Goal: Transaction & Acquisition: Book appointment/travel/reservation

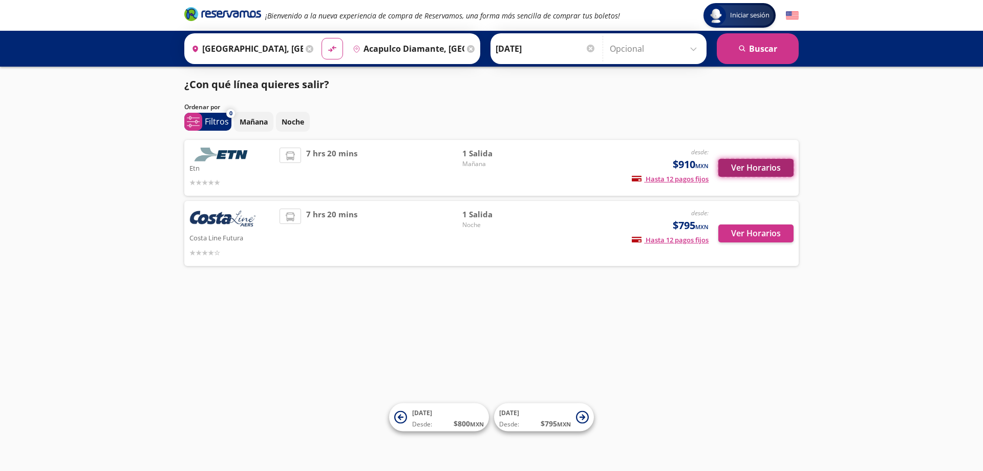
click at [764, 165] on button "Ver Horarios" at bounding box center [756, 168] width 75 height 18
click at [775, 228] on button "Ver Horarios" at bounding box center [756, 233] width 75 height 18
click at [256, 123] on p "Mañana" at bounding box center [254, 121] width 28 height 11
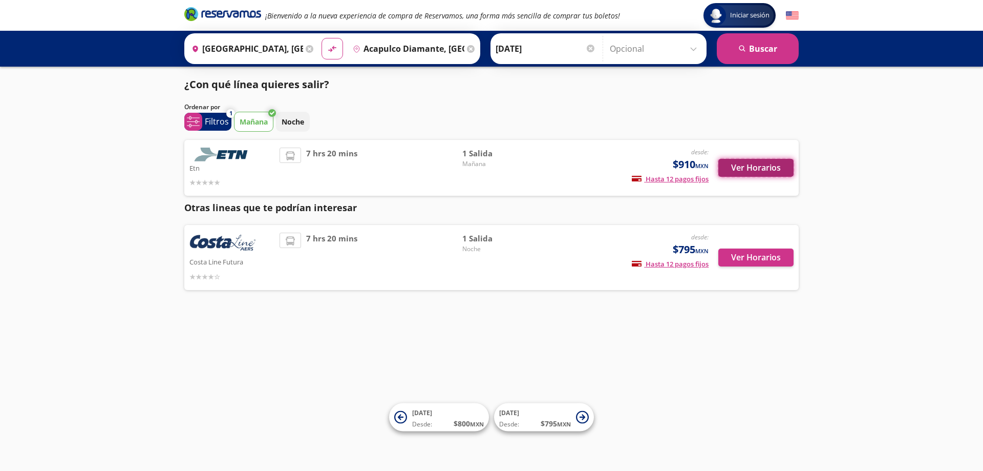
click at [769, 164] on button "Ver Horarios" at bounding box center [756, 168] width 75 height 18
click at [733, 255] on button "Ver Horarios" at bounding box center [756, 257] width 75 height 18
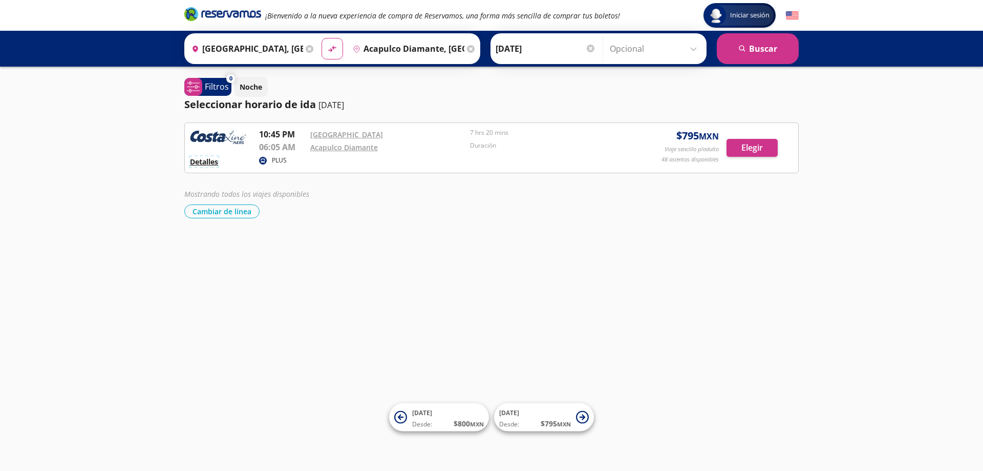
click at [203, 159] on button "Detalles" at bounding box center [204, 161] width 28 height 11
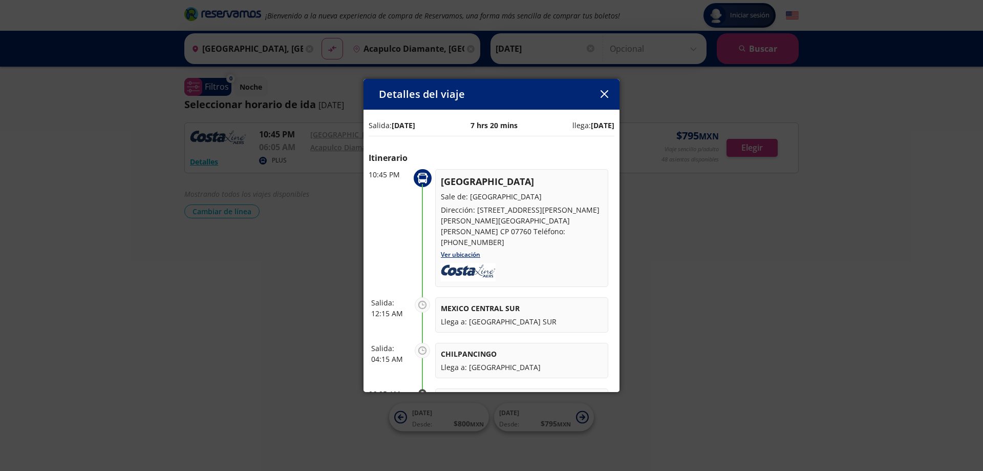
click at [239, 270] on div "Detalles del viaje Salida: 11 Oct 25 7 hrs 20 mins llega: 12 Oct 25 Itinerario …" at bounding box center [491, 235] width 983 height 471
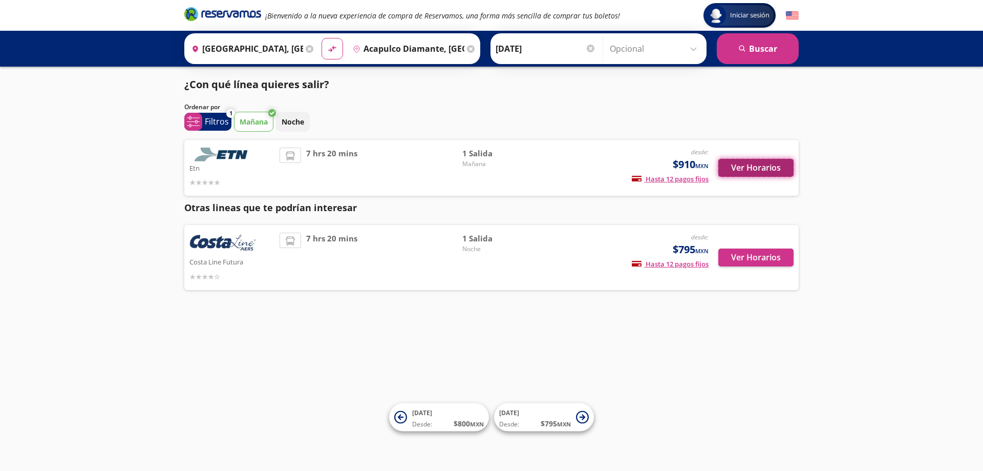
click at [761, 165] on button "Ver Horarios" at bounding box center [756, 168] width 75 height 18
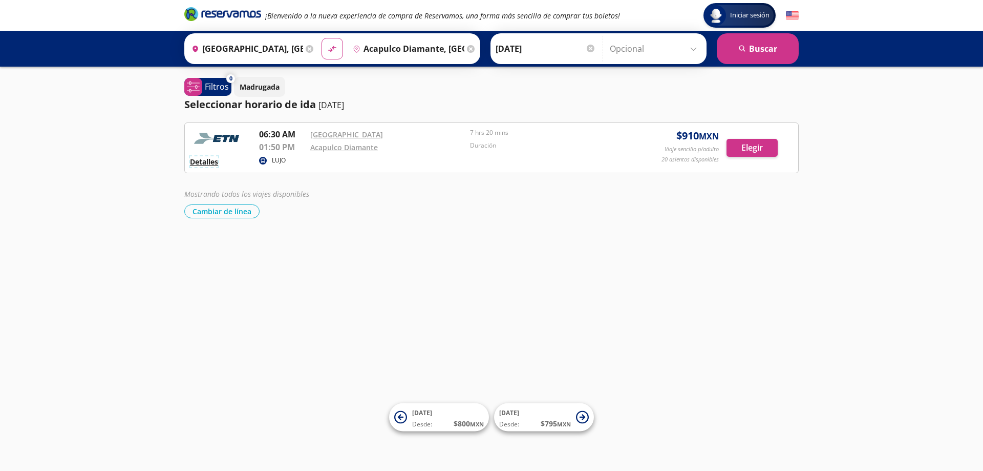
click at [200, 160] on button "Detalles" at bounding box center [204, 161] width 28 height 11
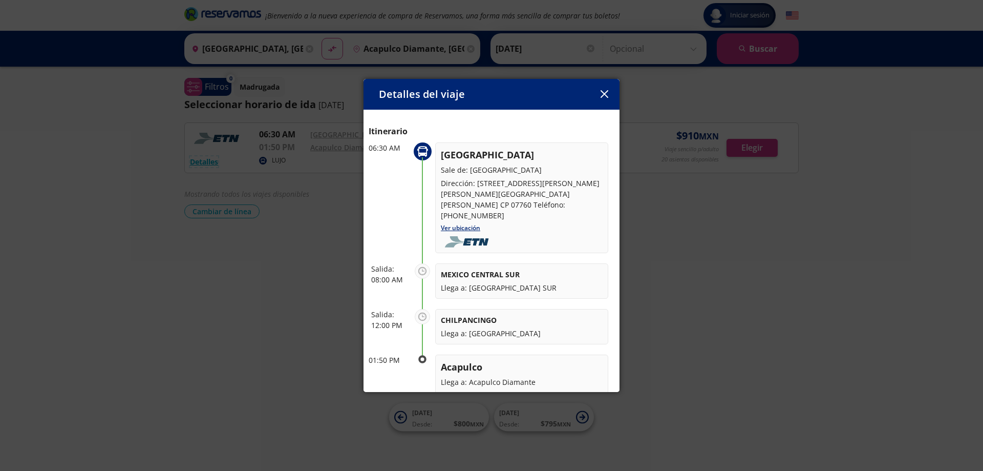
scroll to position [51, 0]
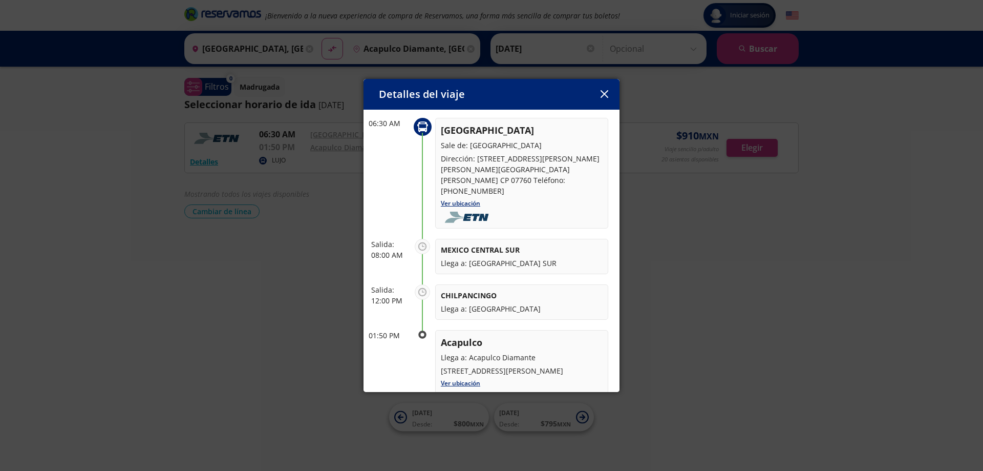
click at [199, 281] on div "Detalles del viaje Salida: 11 Oct 25 7 hrs 20 mins llega: 11 Oct 25 Itinerario …" at bounding box center [491, 235] width 983 height 471
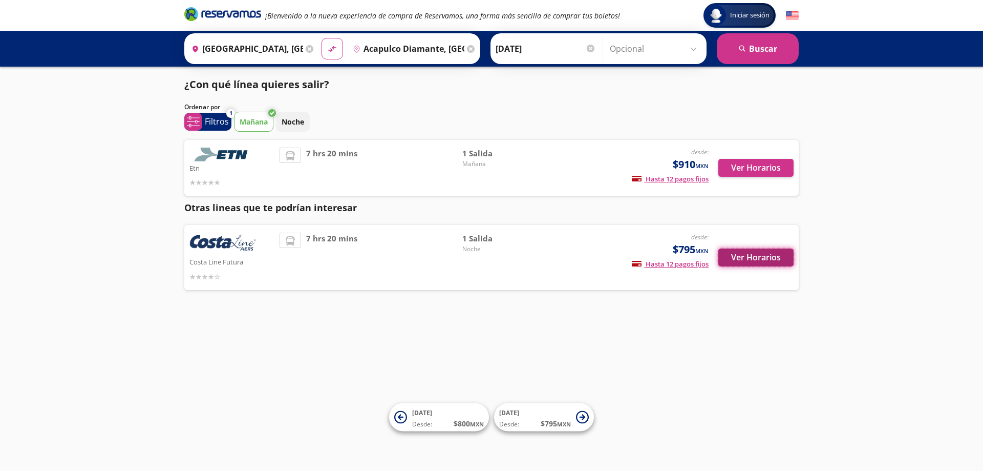
click at [761, 259] on button "Ver Horarios" at bounding box center [756, 257] width 75 height 18
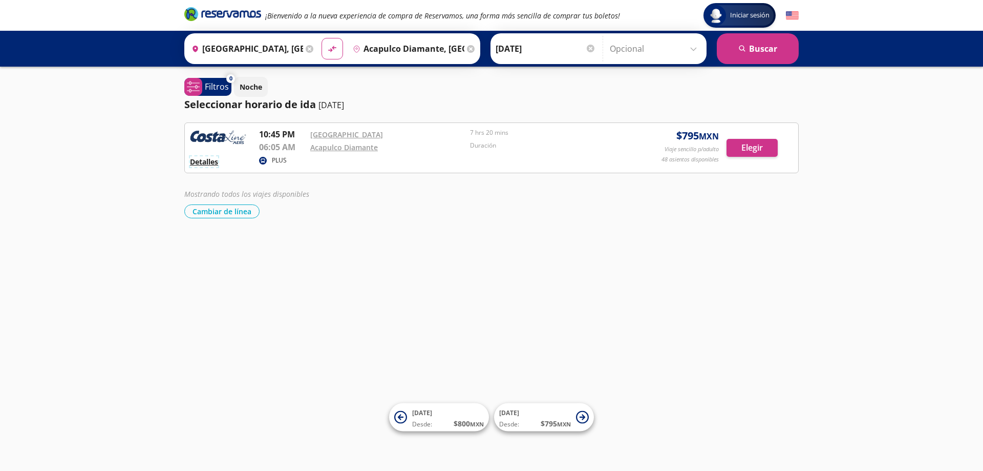
click at [203, 160] on button "Detalles" at bounding box center [204, 161] width 28 height 11
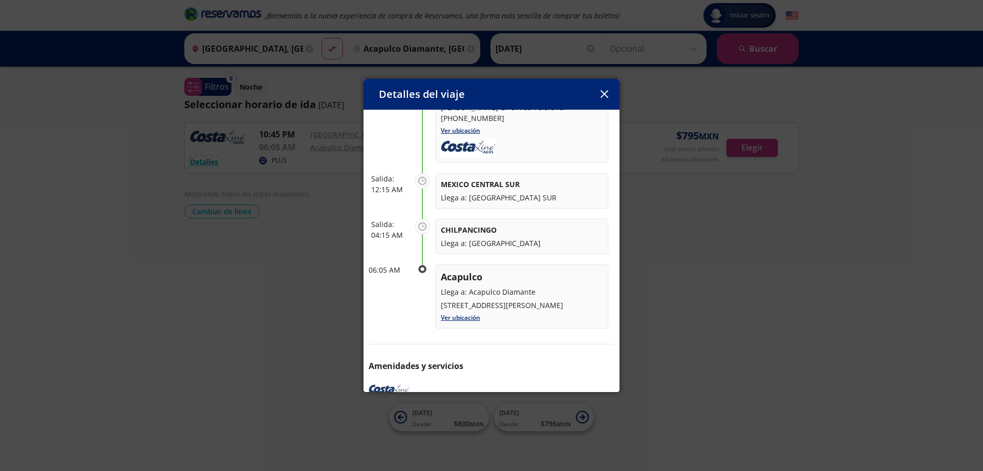
scroll to position [154, 0]
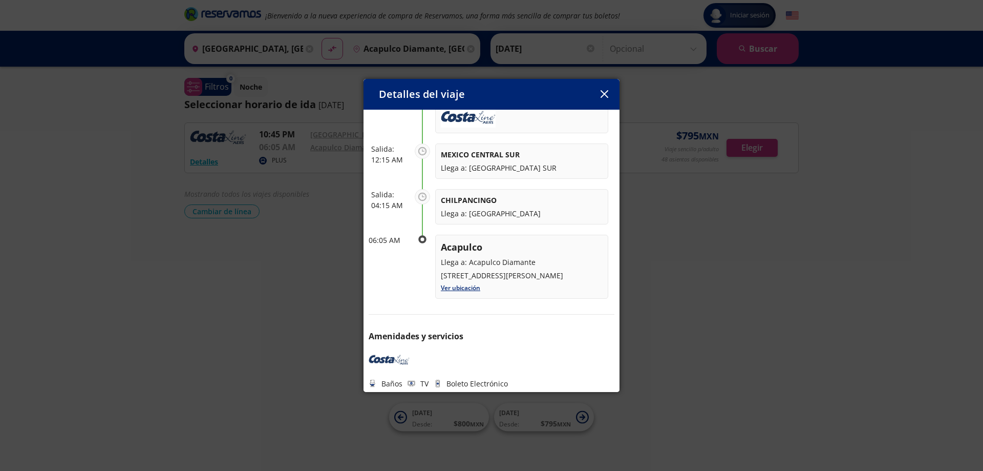
click at [286, 323] on div "Detalles del viaje Salida: 11 Oct 25 7 hrs 20 mins llega: 12 Oct 25 Itinerario …" at bounding box center [491, 235] width 983 height 471
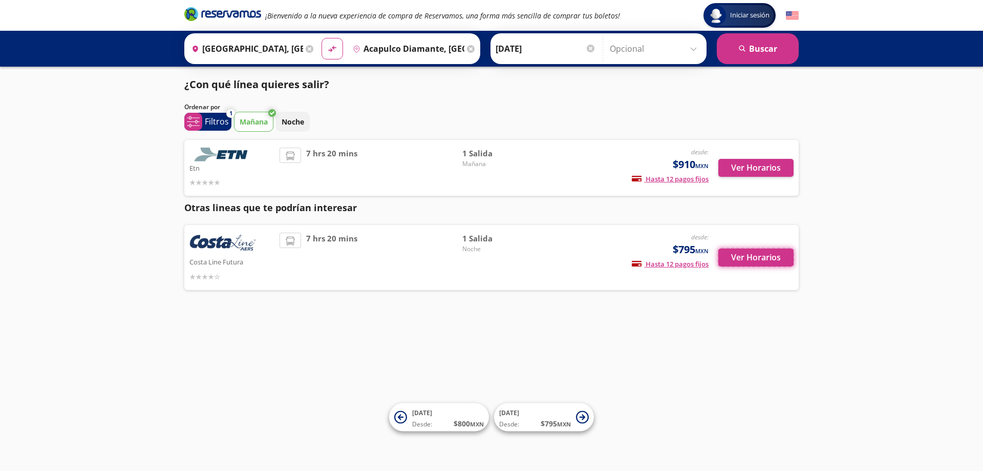
click at [740, 256] on button "Ver Horarios" at bounding box center [756, 257] width 75 height 18
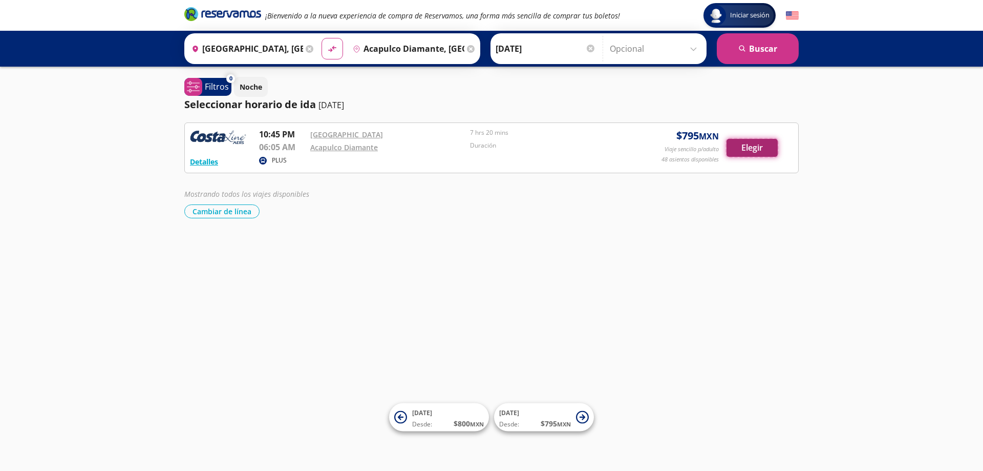
click at [769, 145] on button "Elegir" at bounding box center [752, 148] width 51 height 18
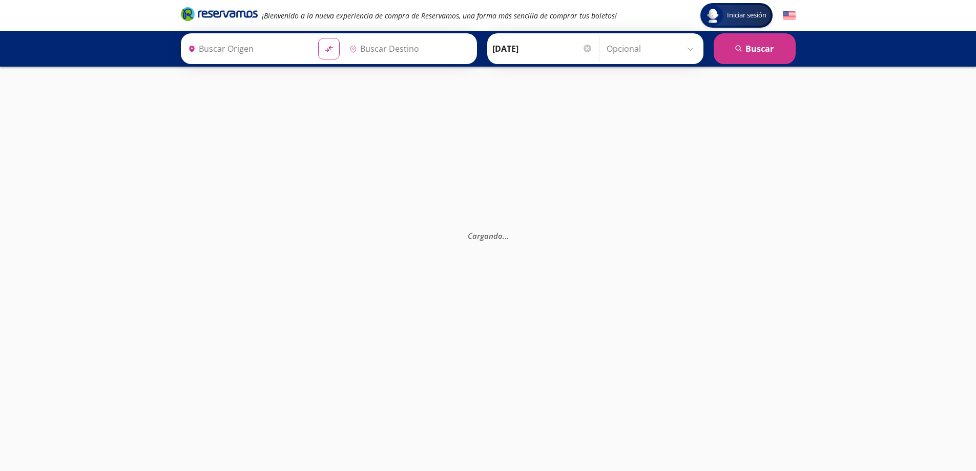
type input "Central del Norte, Distrito Federal"
type input "Acapulco Diamante, [GEOGRAPHIC_DATA]"
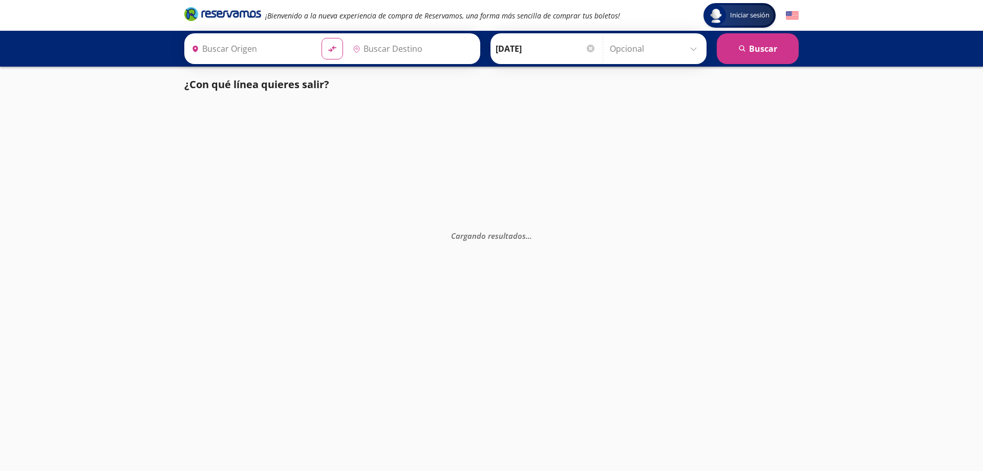
type input "Central del Sur (taxqueña), [GEOGRAPHIC_DATA]"
type input "Acapulco Diamante, [GEOGRAPHIC_DATA]"
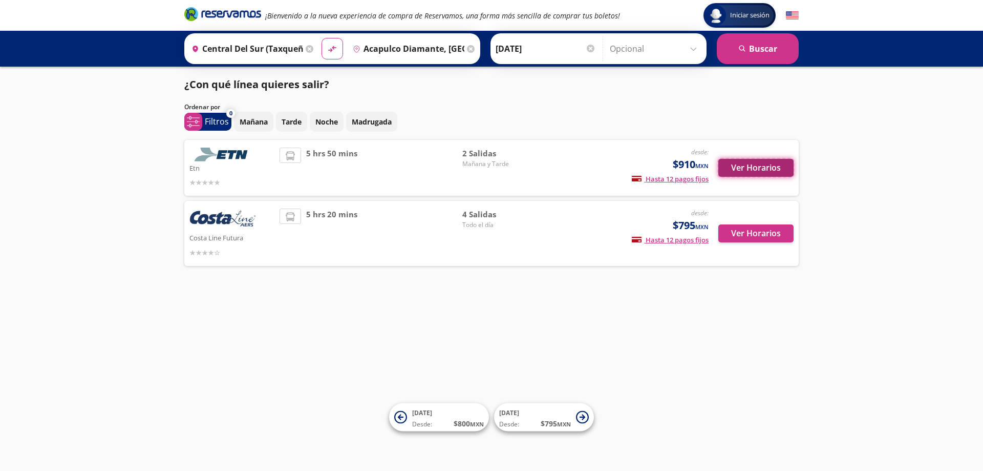
click at [739, 173] on button "Ver Horarios" at bounding box center [756, 168] width 75 height 18
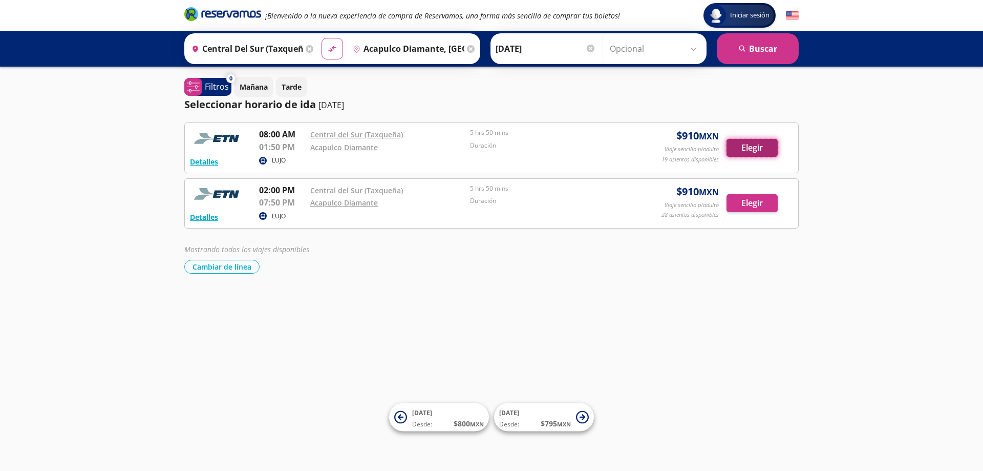
click at [748, 150] on button "Elegir" at bounding box center [752, 148] width 51 height 18
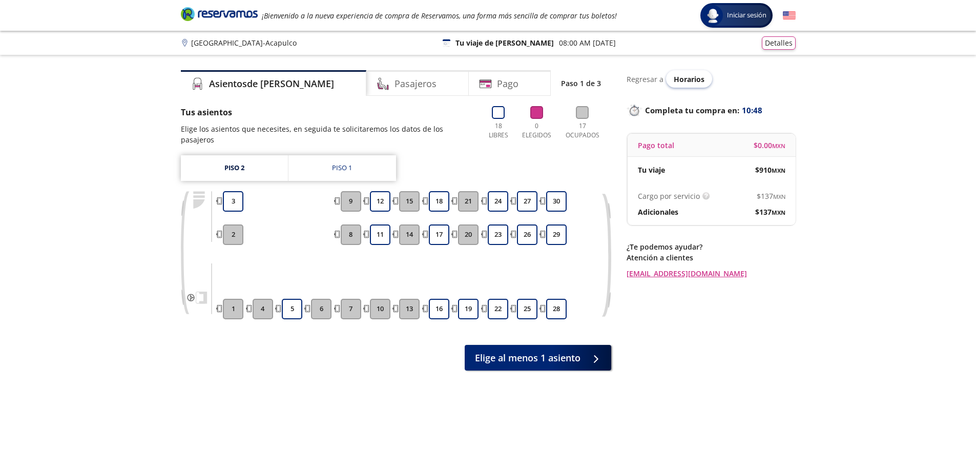
click at [685, 82] on span "Horarios" at bounding box center [689, 79] width 31 height 10
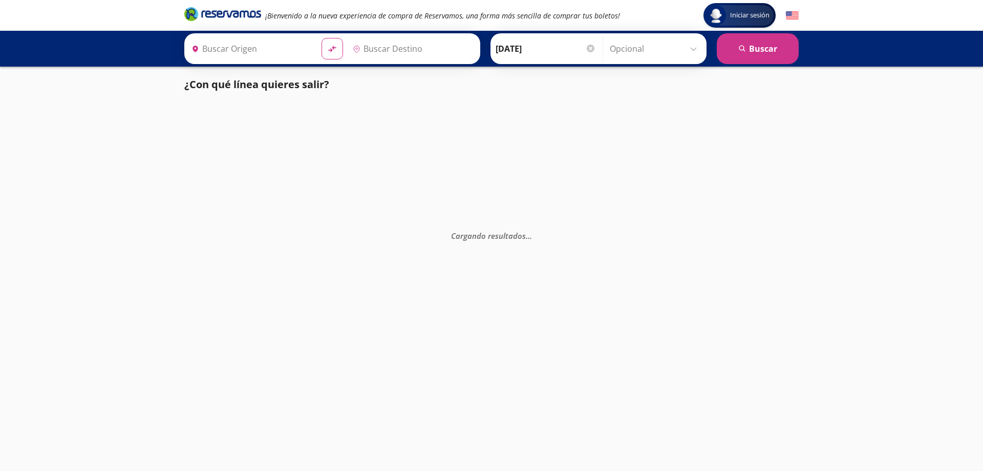
type input "[GEOGRAPHIC_DATA], [GEOGRAPHIC_DATA]"
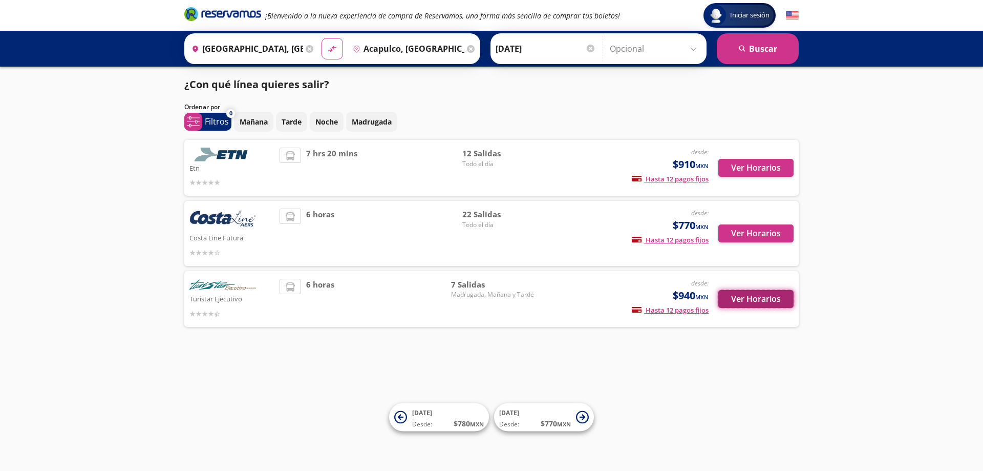
click at [747, 299] on button "Ver Horarios" at bounding box center [756, 299] width 75 height 18
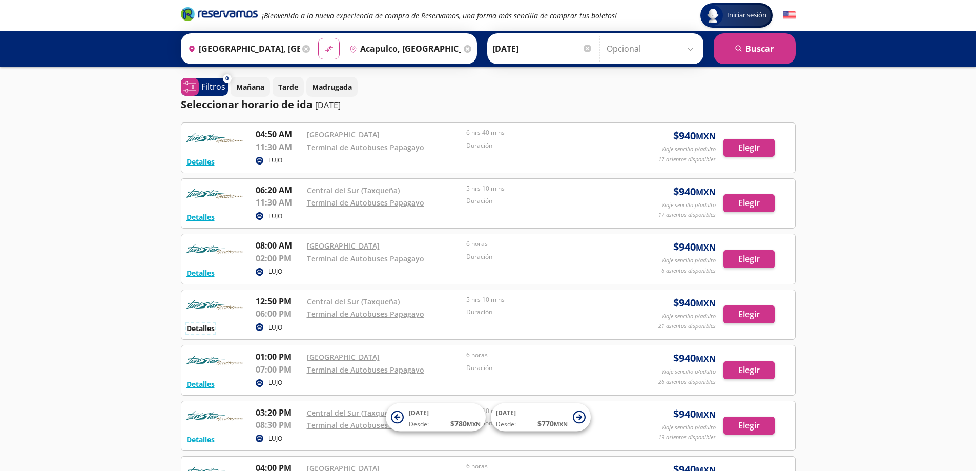
click at [202, 325] on button "Detalles" at bounding box center [200, 328] width 28 height 11
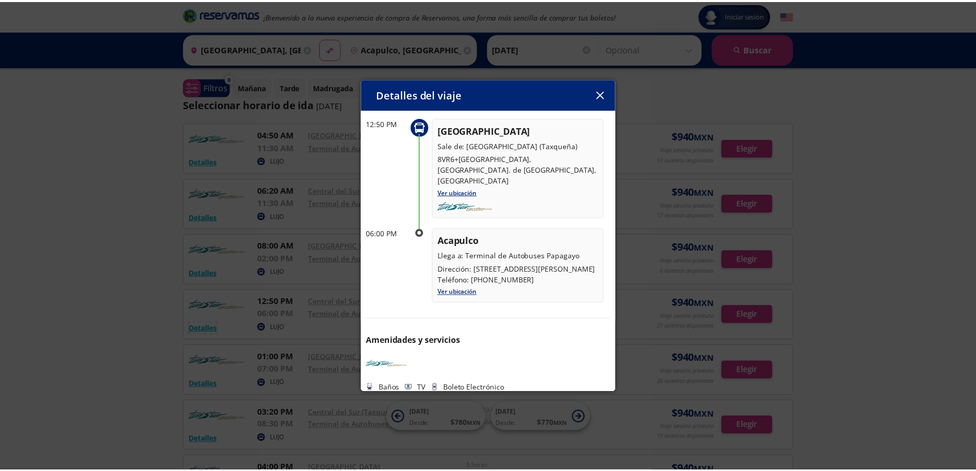
scroll to position [57, 0]
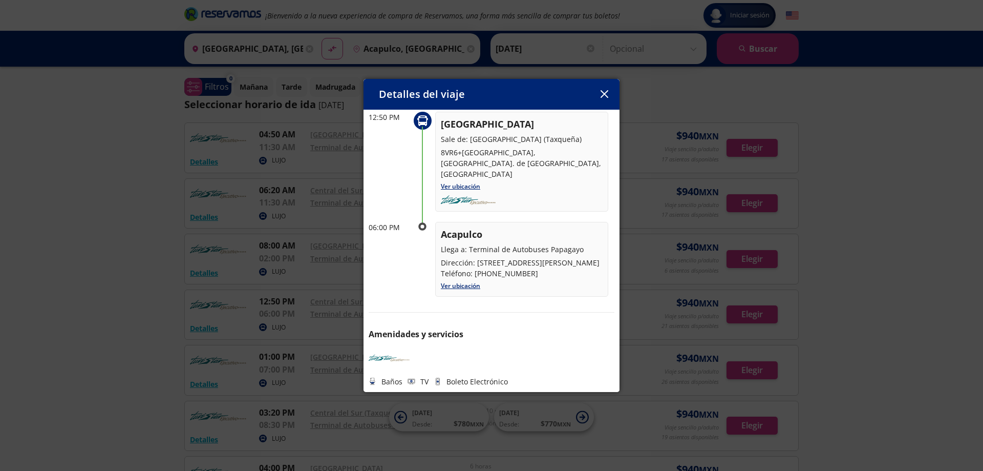
click at [604, 94] on icon "button" at bounding box center [604, 94] width 8 height 8
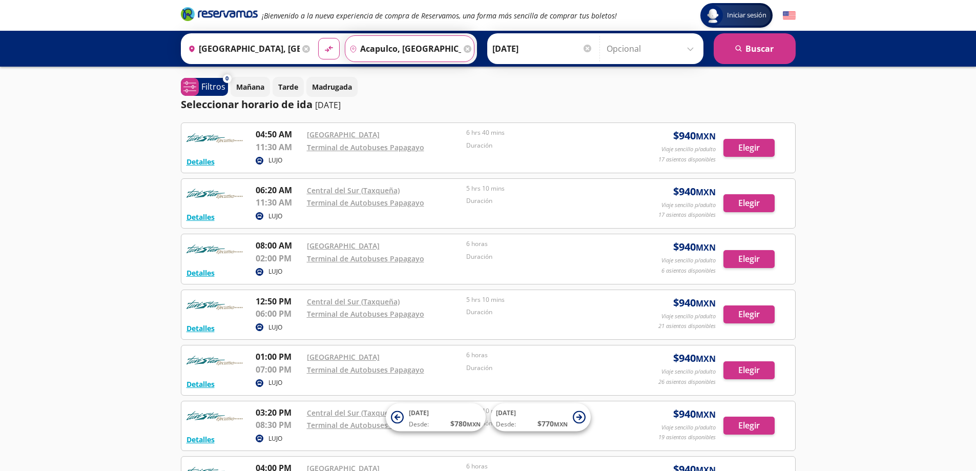
click at [383, 47] on input "Acapulco, [GEOGRAPHIC_DATA]" at bounding box center [403, 49] width 116 height 26
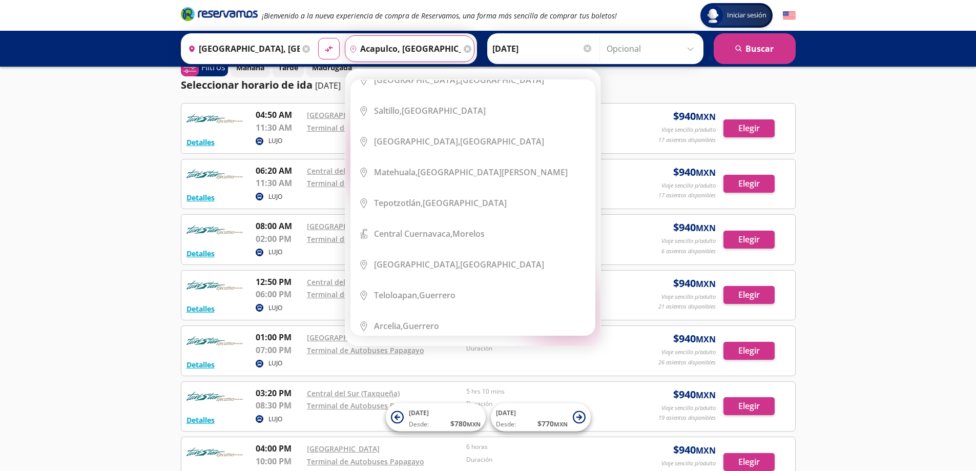
scroll to position [0, 0]
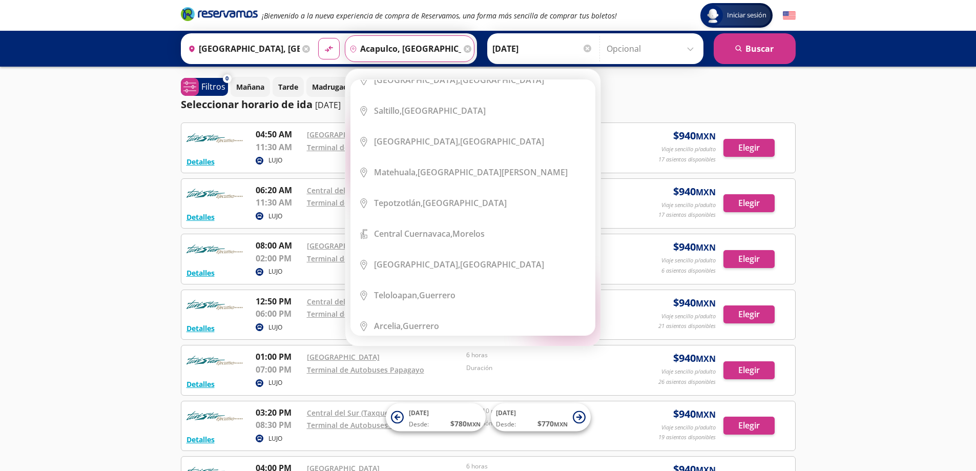
click at [110, 157] on div "Iniciar sesión Iniciar sesión ¡Bienvenido a la nueva experiencia de compra de R…" at bounding box center [488, 301] width 976 height 603
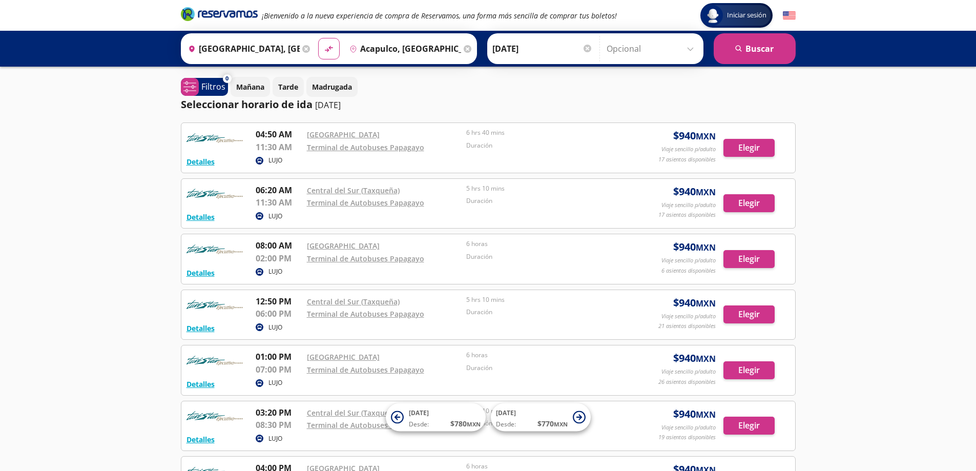
click at [431, 48] on input "Acapulco, [GEOGRAPHIC_DATA]" at bounding box center [403, 49] width 116 height 26
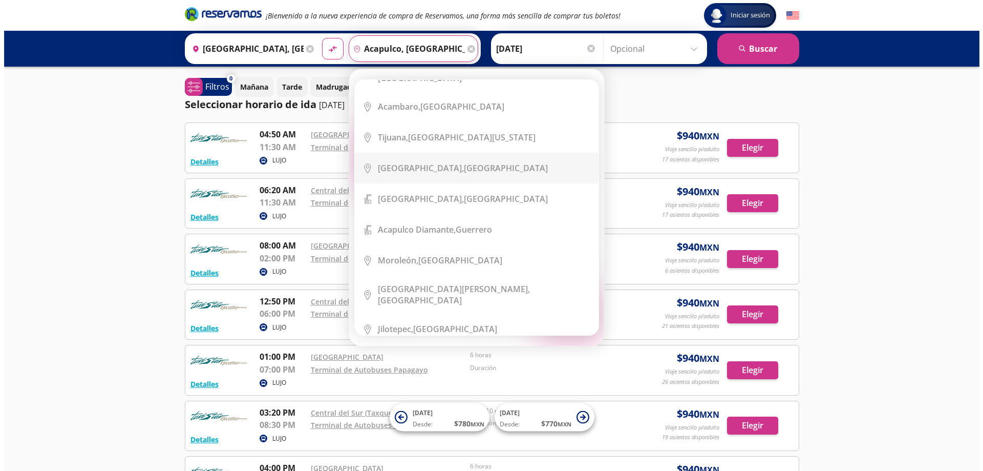
scroll to position [1281, 0]
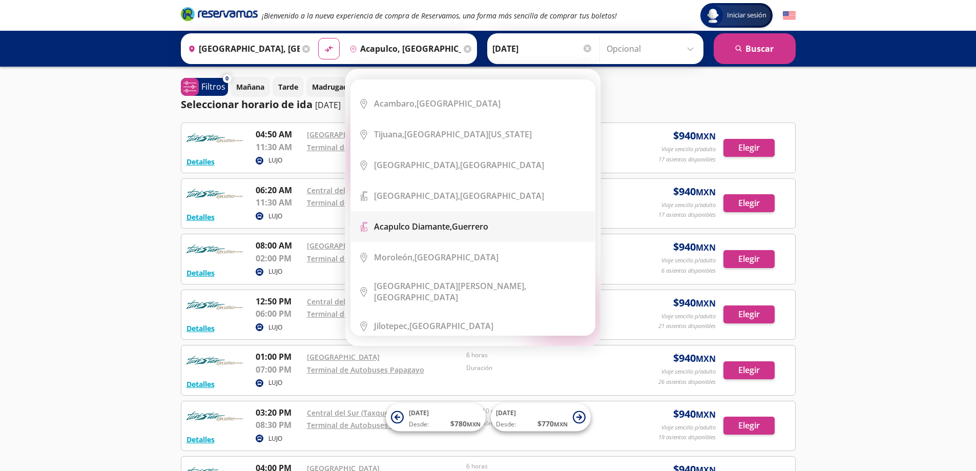
click at [455, 221] on div "Acapulco Diamante, [GEOGRAPHIC_DATA]" at bounding box center [431, 226] width 114 height 11
type input "Acapulco Diamante, [GEOGRAPHIC_DATA]"
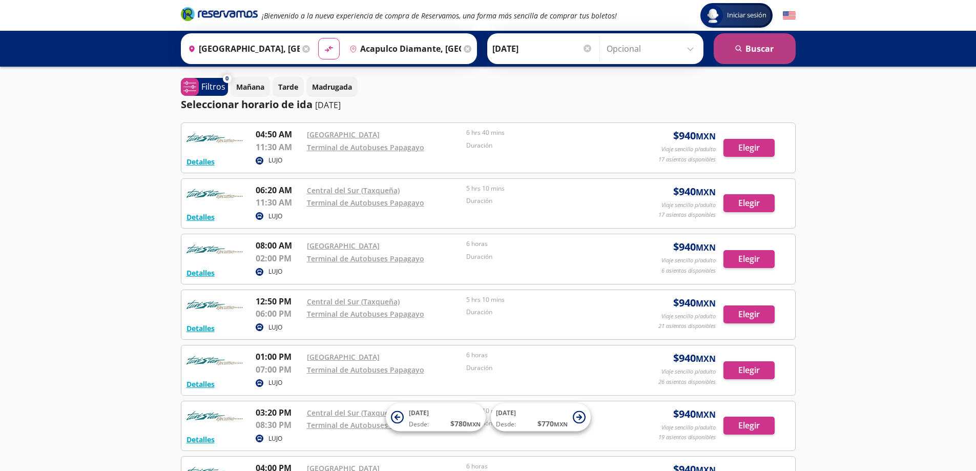
click at [770, 54] on button "search [GEOGRAPHIC_DATA]" at bounding box center [755, 48] width 82 height 31
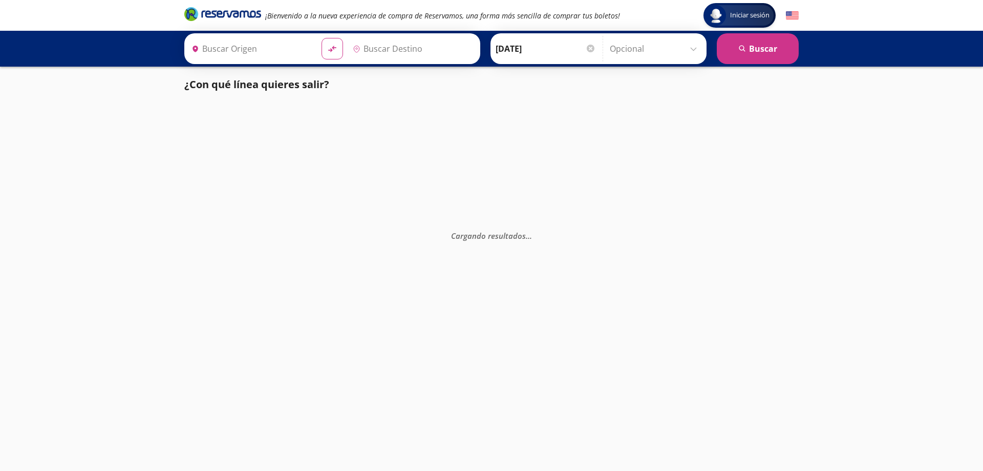
type input "[GEOGRAPHIC_DATA], [GEOGRAPHIC_DATA]"
type input "Acapulco Diamante, [GEOGRAPHIC_DATA]"
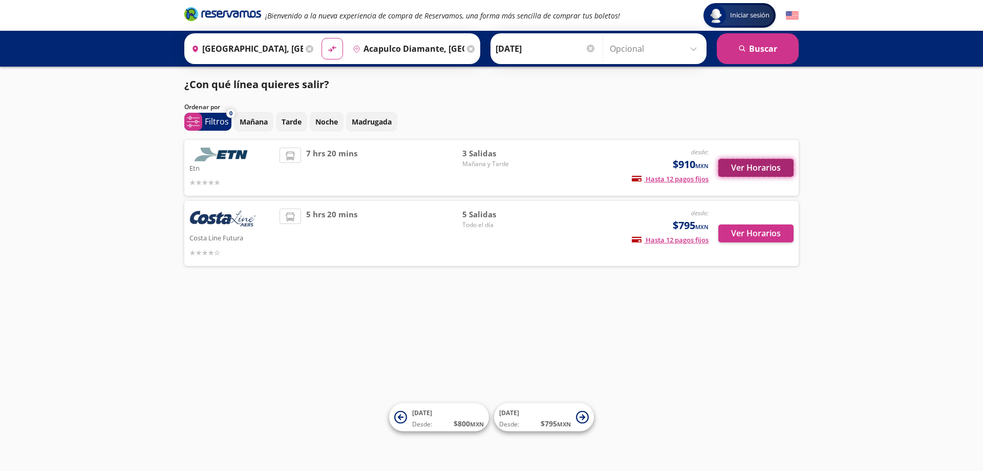
click at [751, 166] on button "Ver Horarios" at bounding box center [756, 168] width 75 height 18
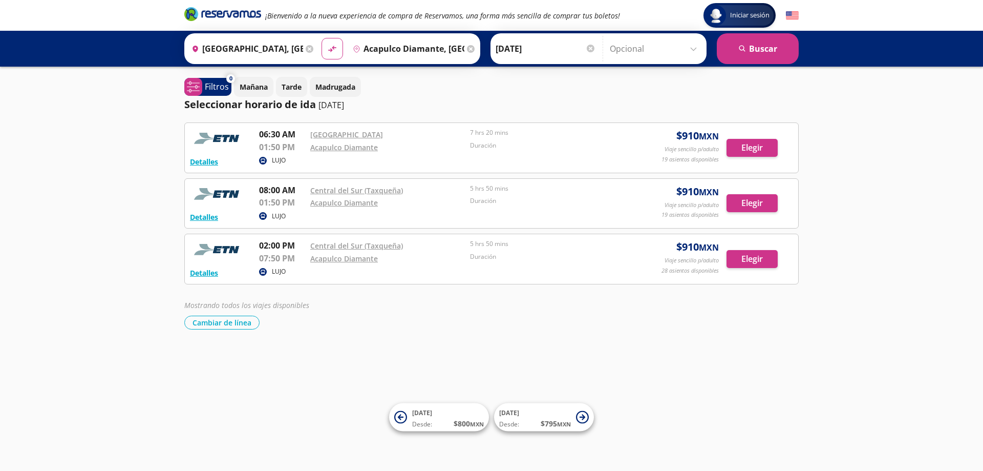
click at [467, 48] on icon at bounding box center [471, 49] width 8 height 8
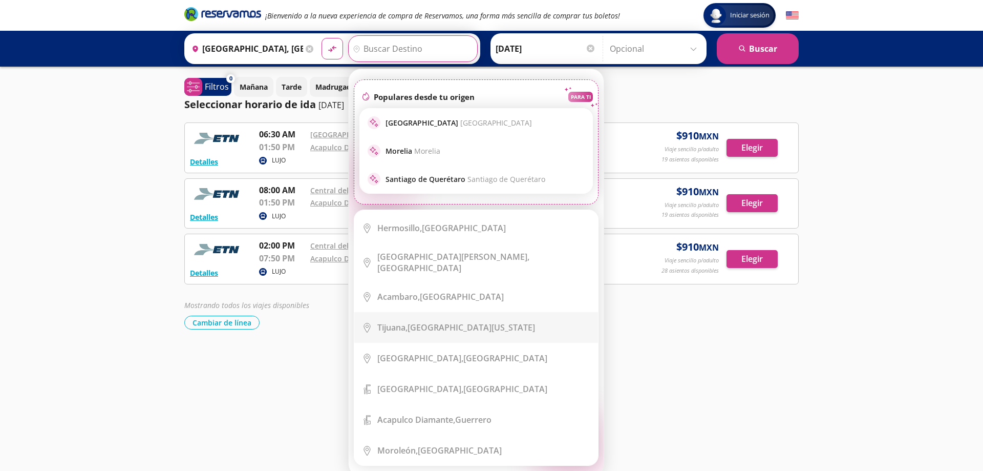
scroll to position [1229, 0]
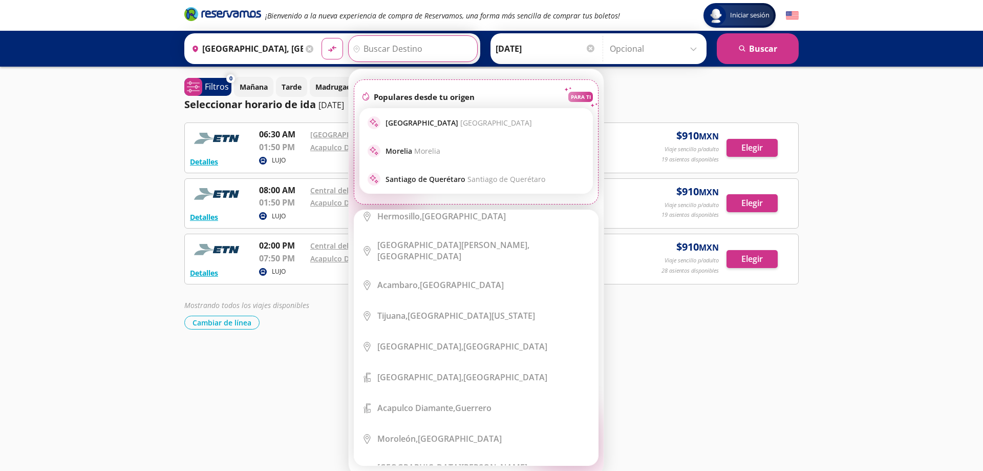
click at [430, 50] on input "Destino" at bounding box center [412, 49] width 126 height 26
click at [430, 40] on input "Destino" at bounding box center [412, 49] width 126 height 26
click at [421, 48] on input "Destino" at bounding box center [412, 49] width 126 height 26
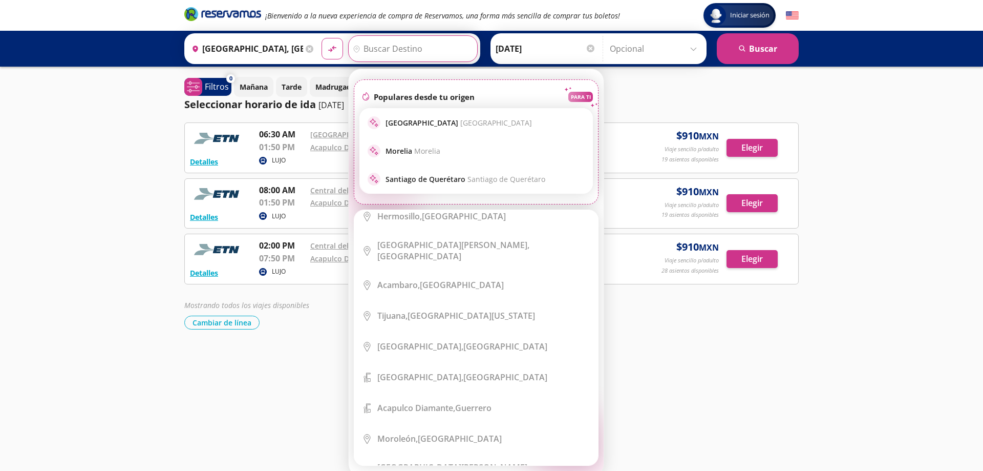
click at [407, 94] on p "Populares desde tu origen" at bounding box center [424, 97] width 101 height 10
click at [389, 51] on input "Destino" at bounding box center [412, 49] width 126 height 26
click at [386, 53] on input "Destino" at bounding box center [412, 49] width 126 height 26
click at [386, 50] on input "Destino" at bounding box center [412, 49] width 126 height 26
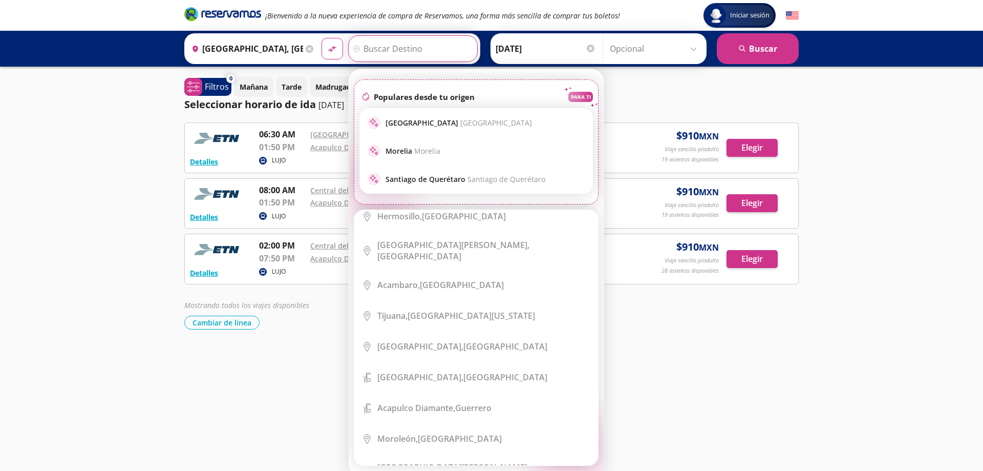
click at [386, 50] on input "Destino" at bounding box center [412, 49] width 126 height 26
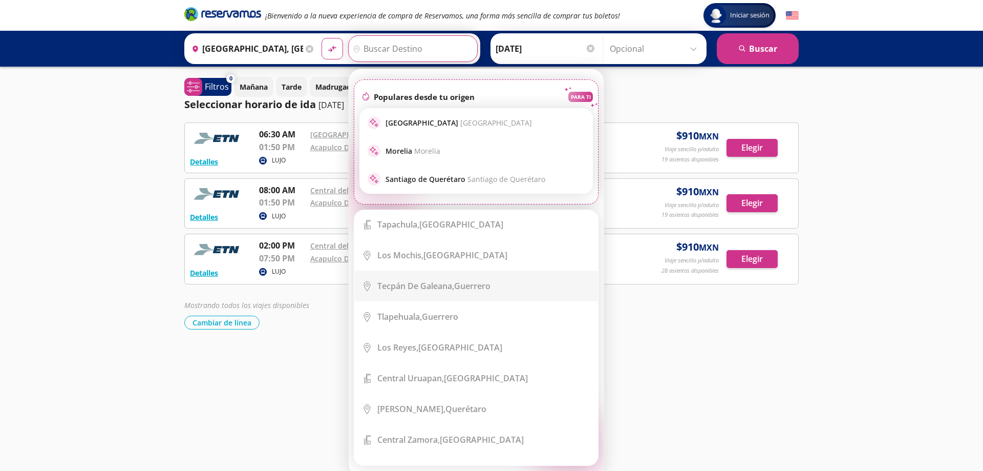
scroll to position [3022, 0]
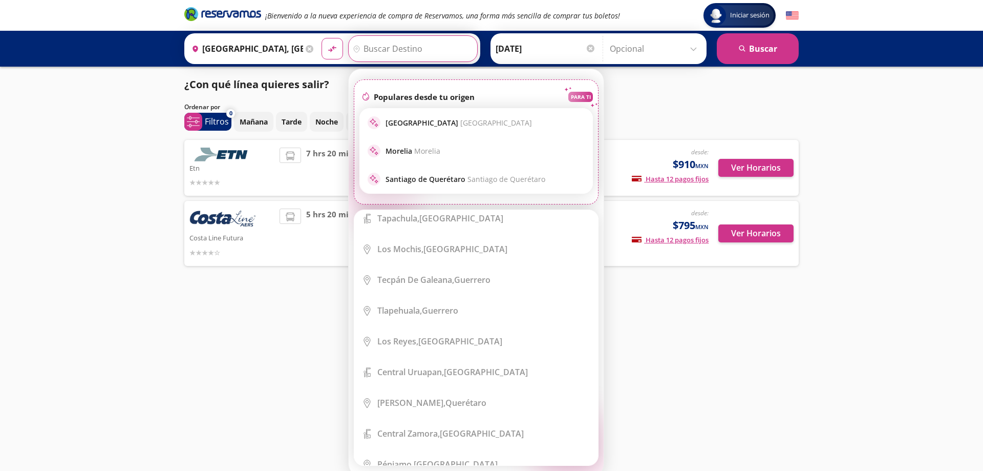
click at [397, 39] on input "Destino" at bounding box center [412, 49] width 126 height 26
drag, startPoint x: 268, startPoint y: 316, endPoint x: 274, endPoint y: 312, distance: 6.3
click at [271, 316] on div "Iniciar sesión Iniciar sesión ¡Bienvenido a la nueva experiencia de compra de R…" at bounding box center [491, 235] width 983 height 471
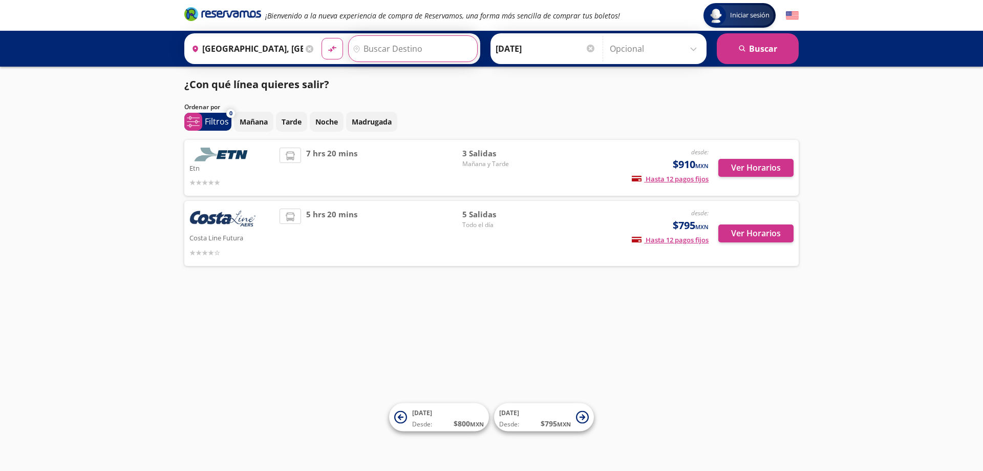
click at [386, 49] on input "Destino" at bounding box center [412, 49] width 126 height 26
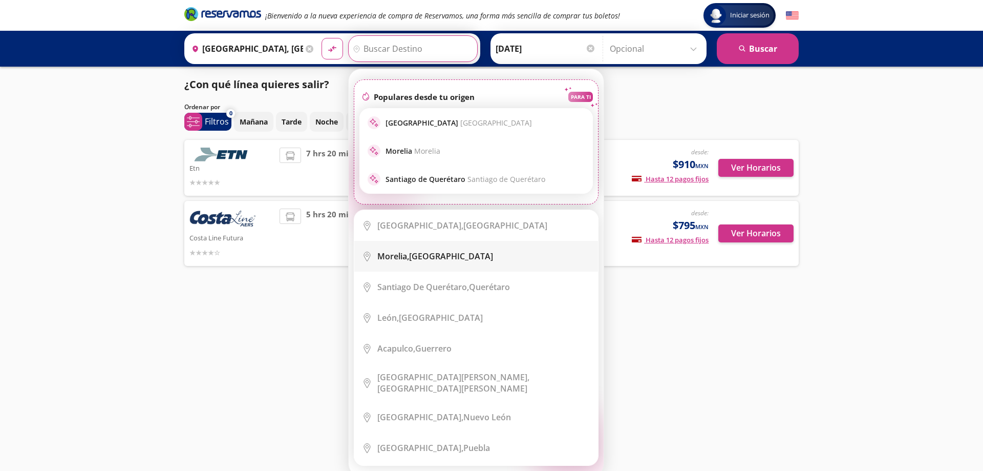
scroll to position [51, 0]
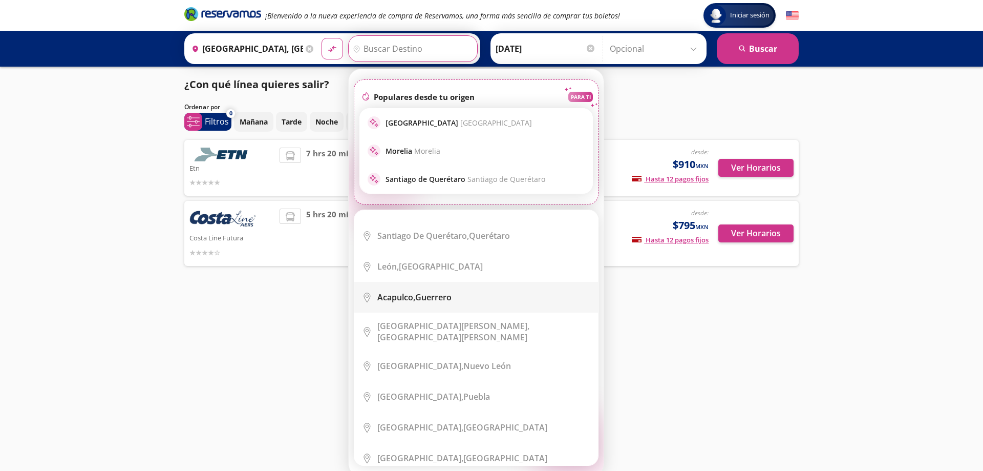
click at [433, 297] on div "Acapulco, [GEOGRAPHIC_DATA]" at bounding box center [415, 296] width 74 height 11
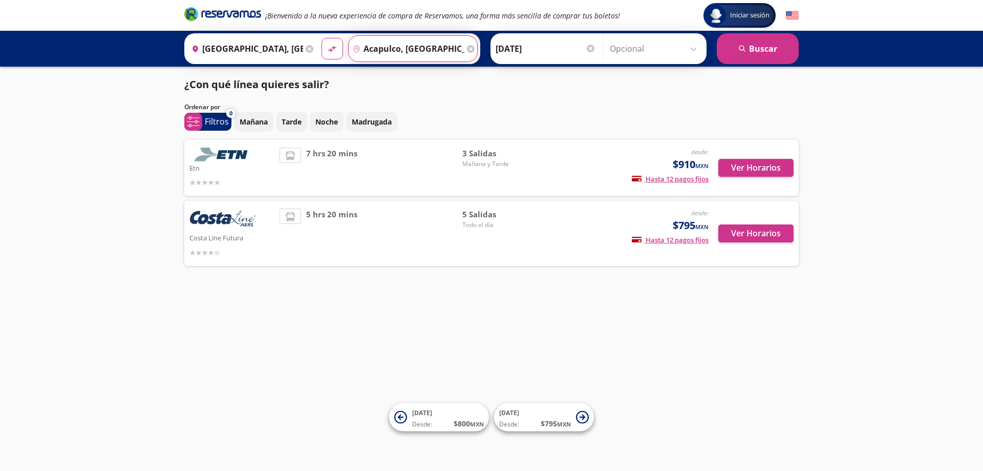
click at [448, 48] on input "Acapulco, [GEOGRAPHIC_DATA]" at bounding box center [407, 49] width 116 height 26
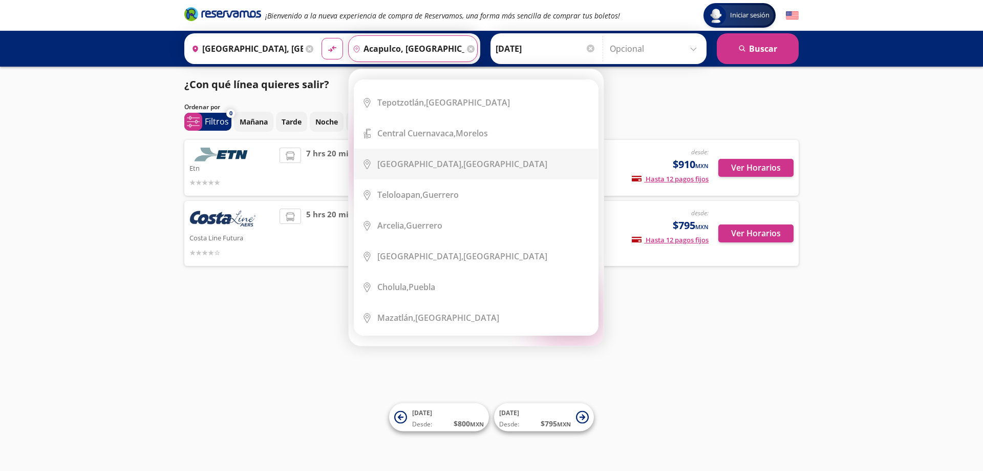
scroll to position [1844, 0]
click at [703, 311] on div "Iniciar sesión Iniciar sesión ¡Bienvenido a la nueva experiencia de compra de R…" at bounding box center [491, 235] width 983 height 471
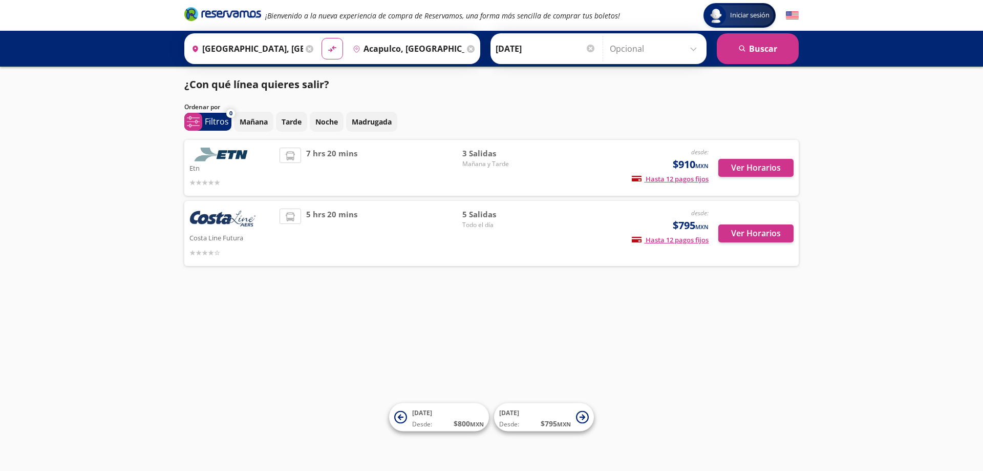
click at [450, 47] on input "Acapulco, [GEOGRAPHIC_DATA]" at bounding box center [407, 49] width 116 height 26
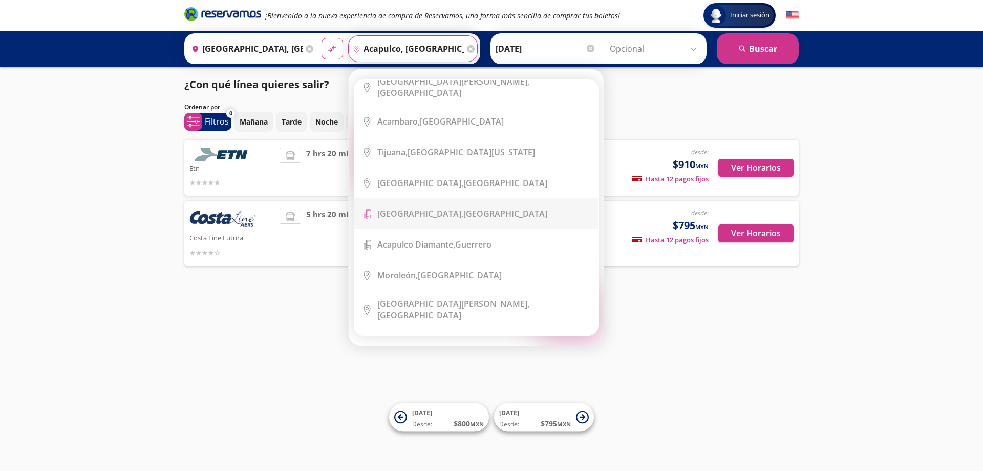
scroll to position [1281, 0]
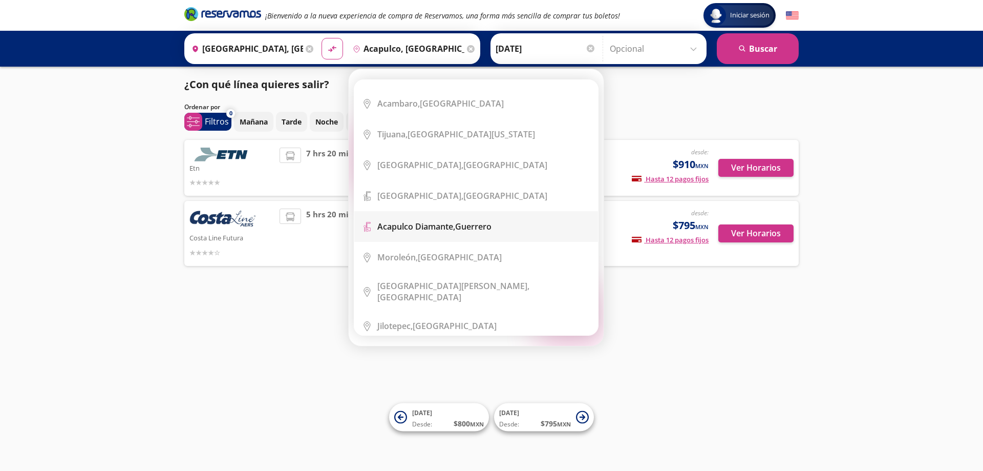
click at [444, 211] on li "Terminal Icon" at bounding box center [476, 226] width 244 height 31
type input "Acapulco Diamante, [GEOGRAPHIC_DATA]"
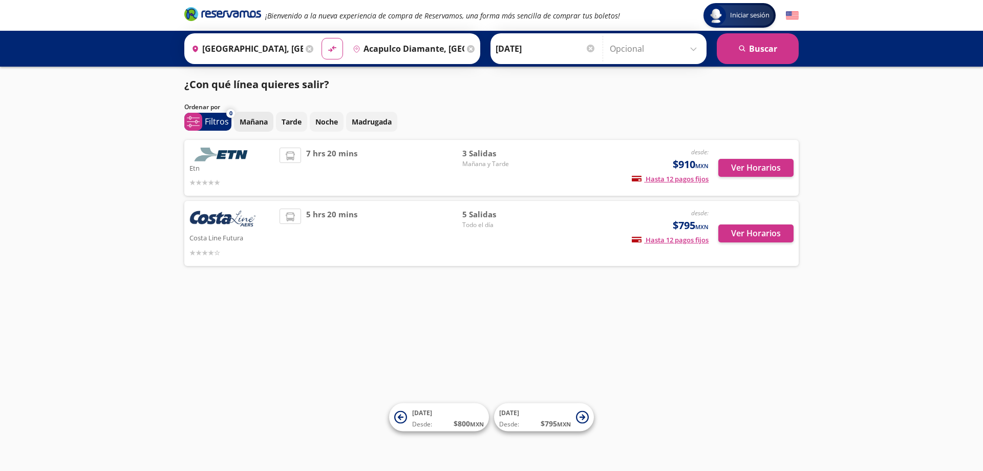
click at [255, 122] on p "Mañana" at bounding box center [254, 121] width 28 height 11
click at [755, 57] on button "search [GEOGRAPHIC_DATA]" at bounding box center [758, 48] width 82 height 31
click at [296, 117] on p "Tarde" at bounding box center [292, 121] width 20 height 11
click at [767, 51] on button "search [GEOGRAPHIC_DATA]" at bounding box center [758, 48] width 82 height 31
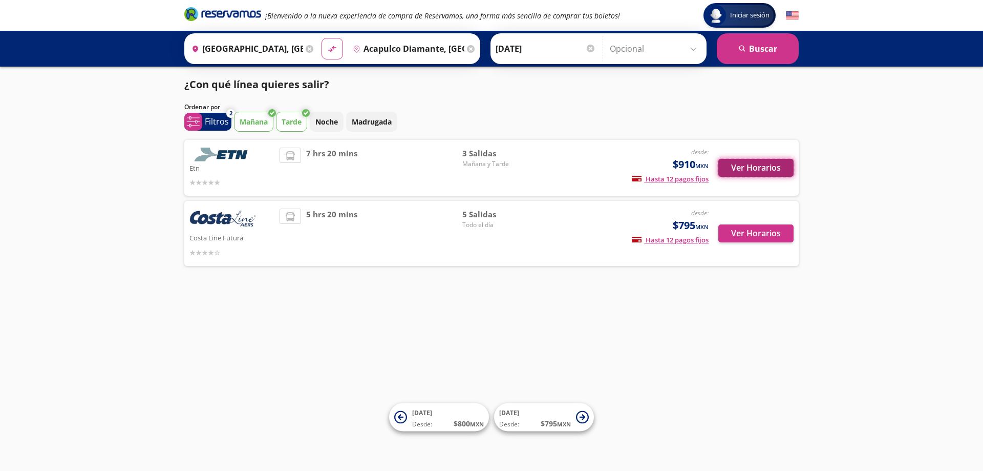
click at [773, 164] on button "Ver Horarios" at bounding box center [756, 168] width 75 height 18
